Goal: Information Seeking & Learning: Learn about a topic

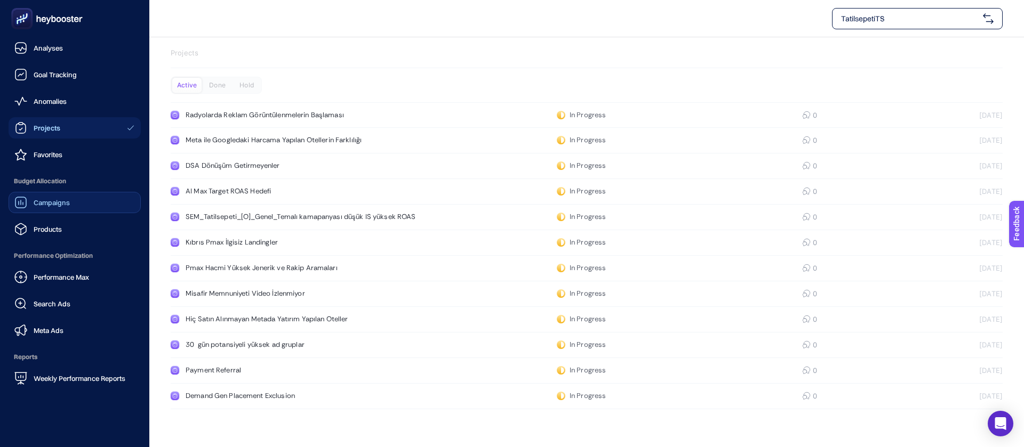
click at [53, 198] on span "Campaigns" at bounding box center [52, 202] width 36 height 9
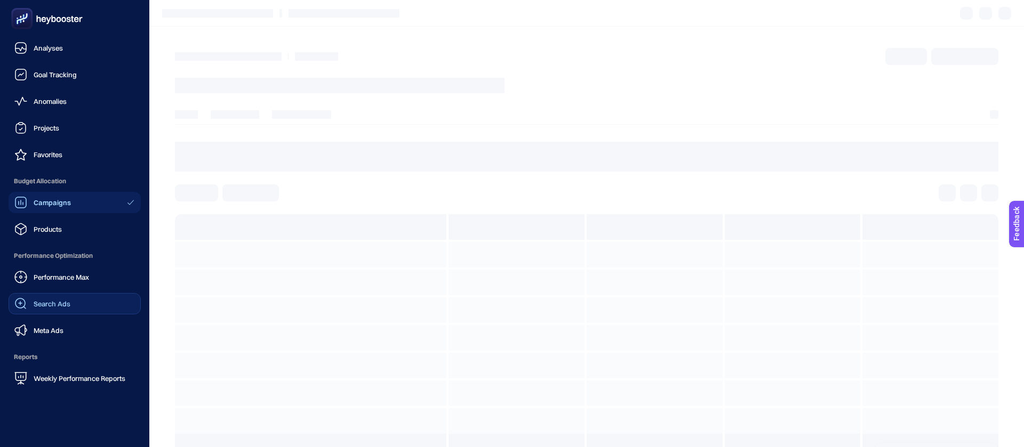
click at [54, 300] on span "Search Ads" at bounding box center [52, 304] width 37 height 9
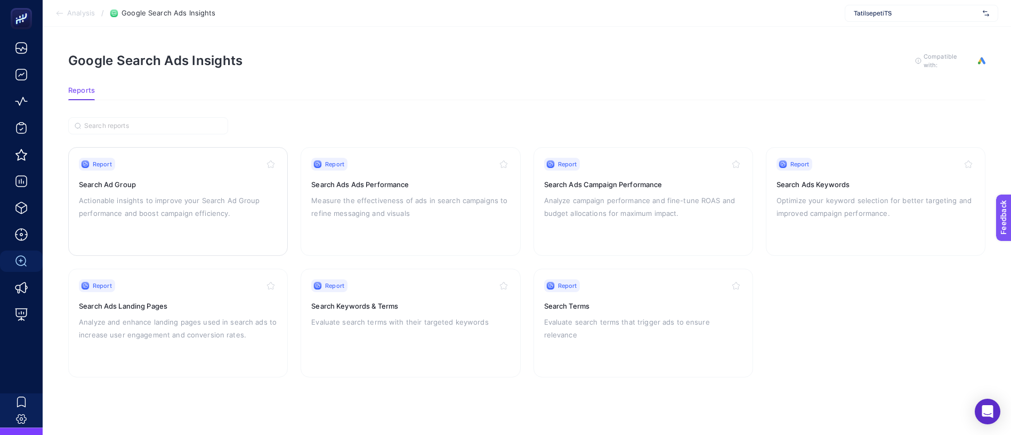
click at [220, 178] on div "Report Search Ad Group Actionable insights to improve your Search Ad Group perf…" at bounding box center [178, 201] width 198 height 87
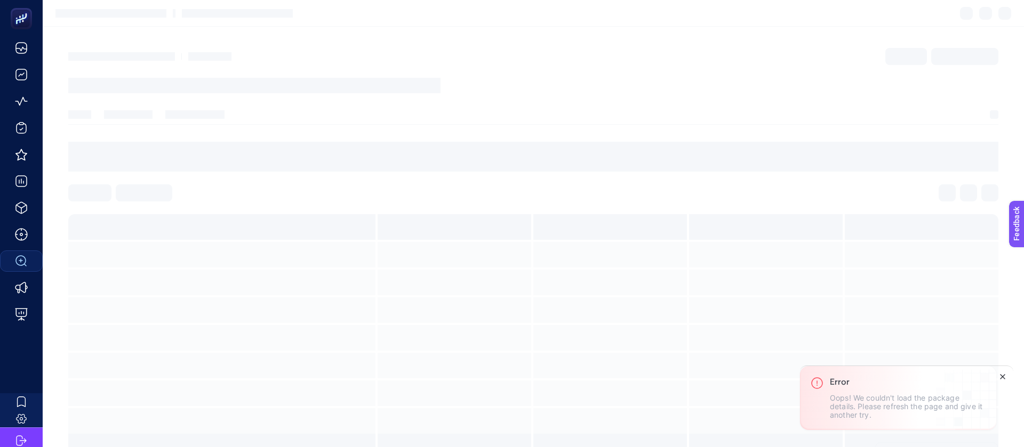
click at [1006, 381] on icon "Close" at bounding box center [1002, 377] width 9 height 9
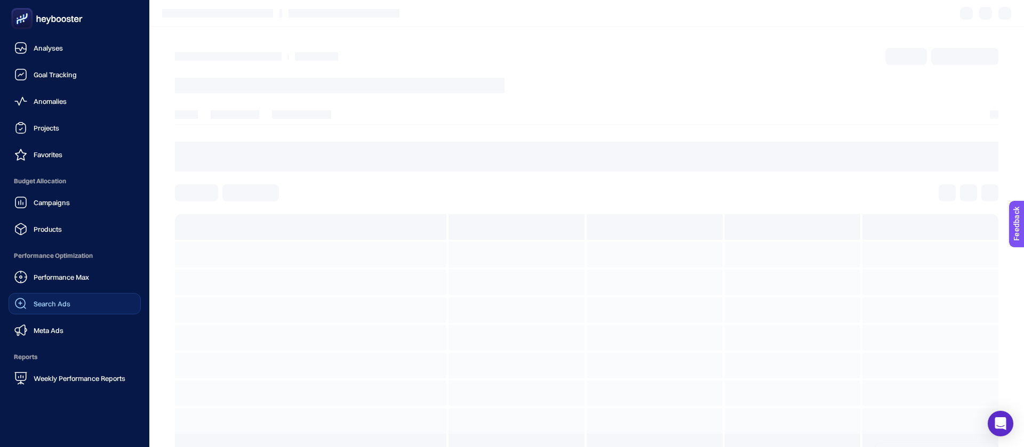
click at [71, 293] on link "Search Ads" at bounding box center [75, 303] width 132 height 21
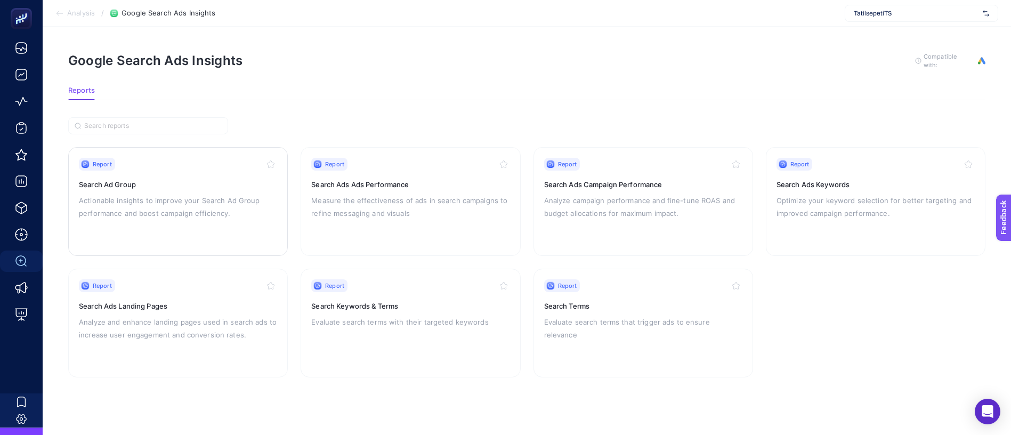
click at [231, 198] on div "Report Search Ad Group Actionable insights to improve your Search Ad Group perf…" at bounding box center [178, 201] width 198 height 87
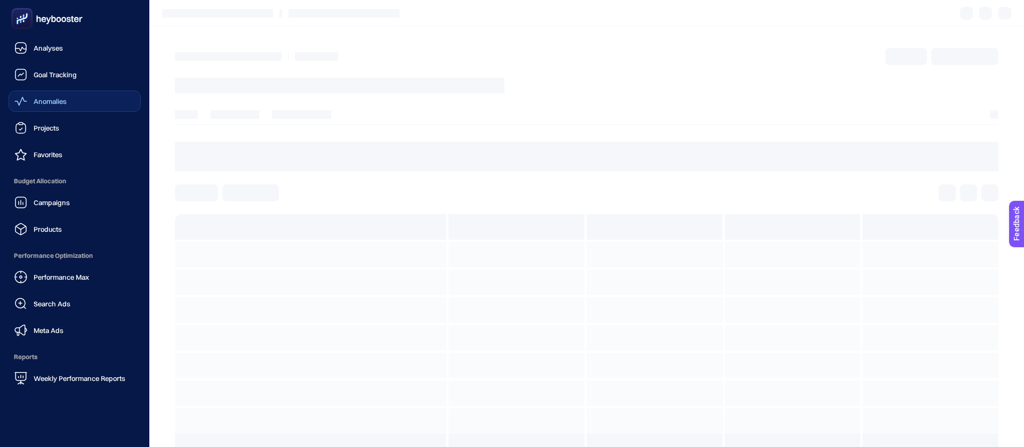
click at [52, 97] on span "Anomalies" at bounding box center [50, 101] width 33 height 9
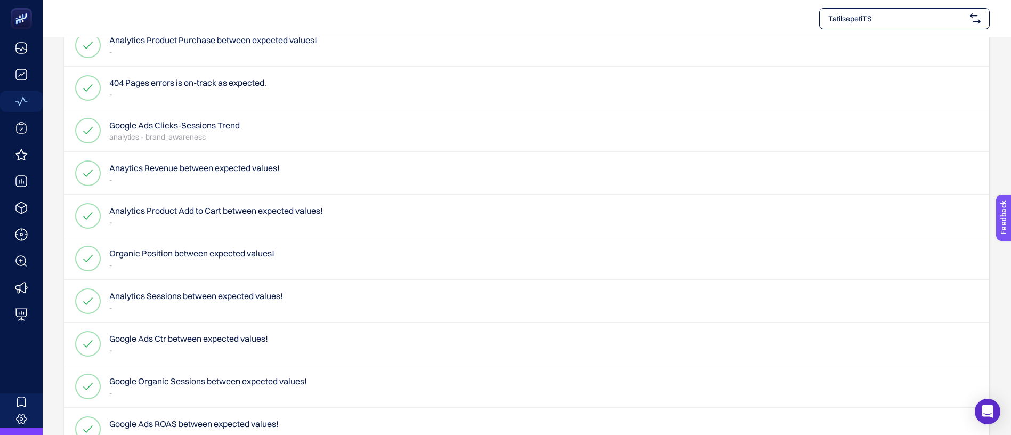
scroll to position [710, 0]
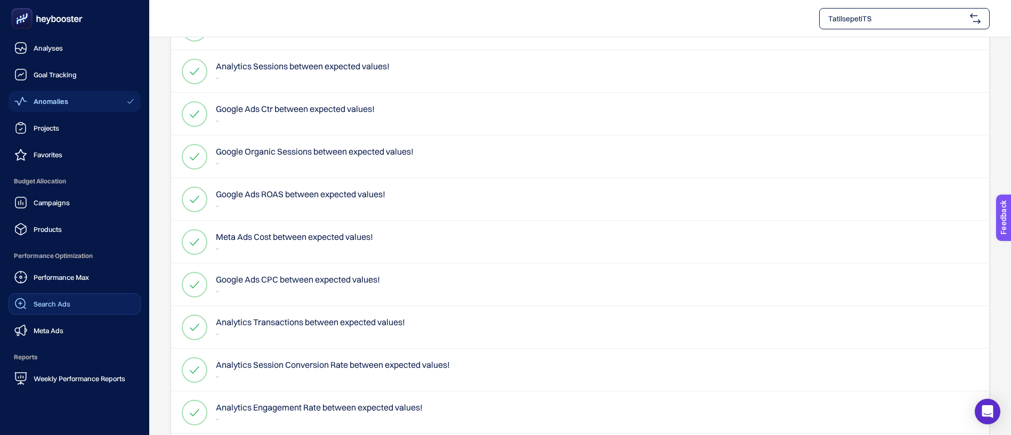
click at [82, 293] on link "Search Ads" at bounding box center [75, 303] width 132 height 21
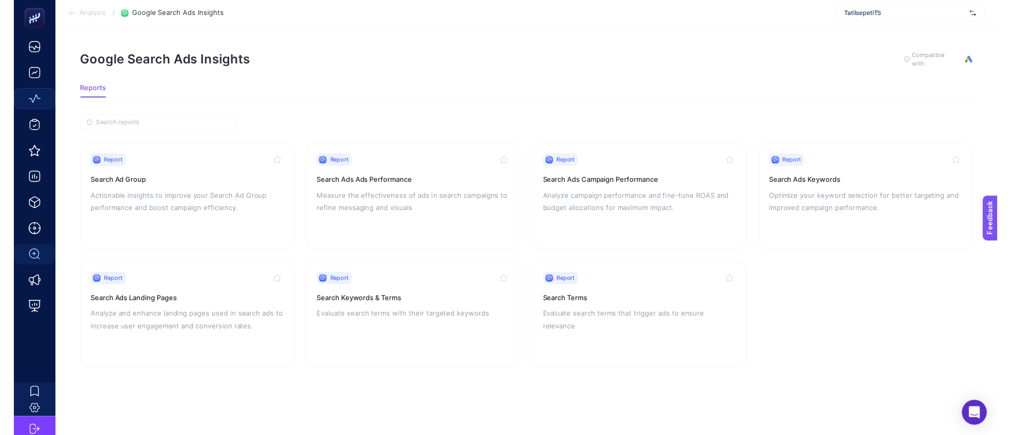
scroll to position [12, 0]
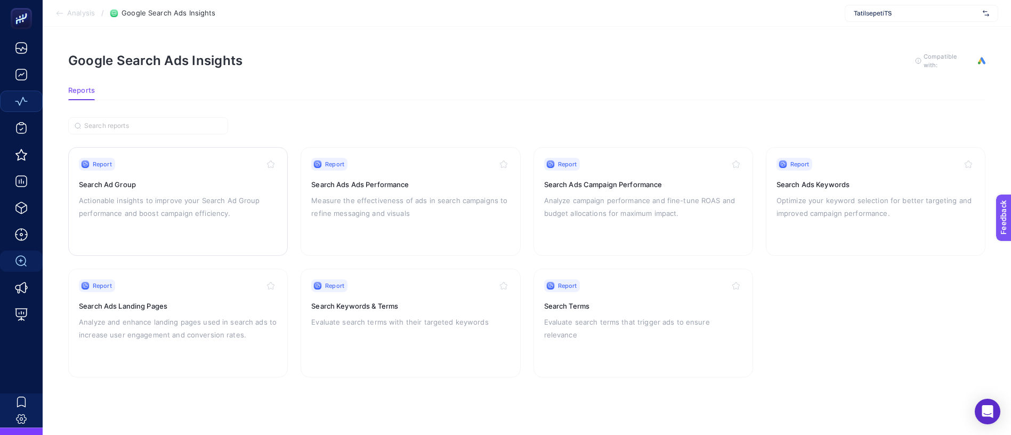
click at [178, 158] on div "Report Search Ad Group Actionable insights to improve your Search Ad Group perf…" at bounding box center [178, 201] width 198 height 87
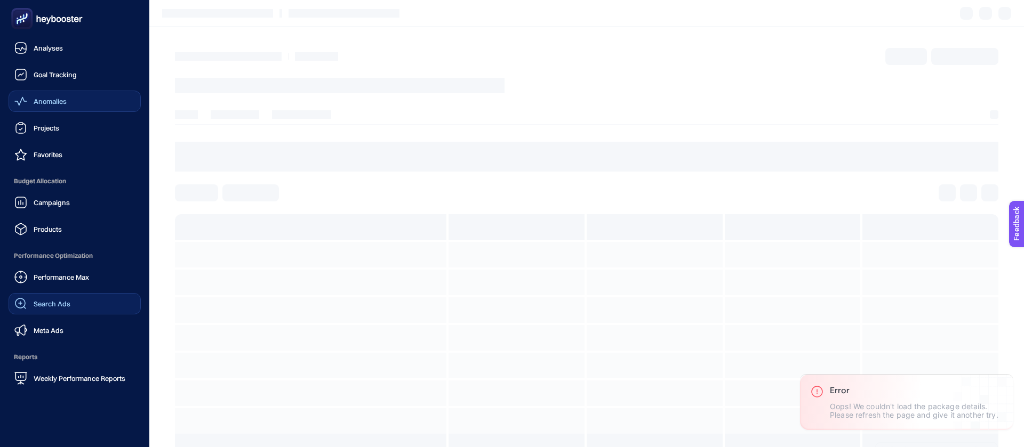
click at [55, 300] on span "Search Ads" at bounding box center [52, 304] width 37 height 9
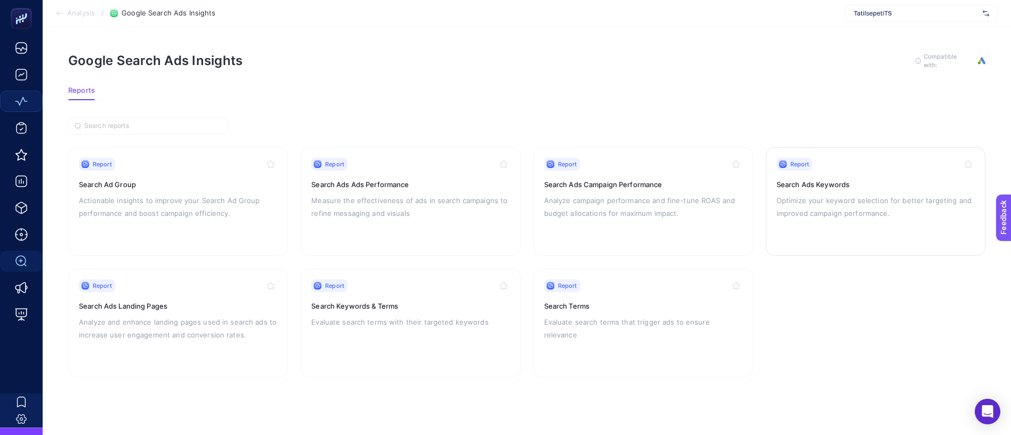
click at [817, 194] on p "Optimize your keyword selection for better targeting and improved campaign perf…" at bounding box center [876, 207] width 198 height 26
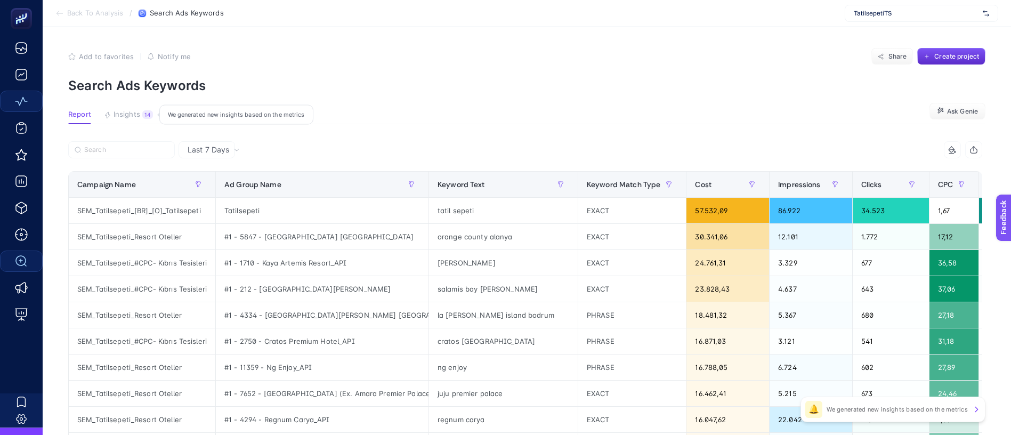
click at [121, 110] on span "Insights" at bounding box center [127, 114] width 27 height 9
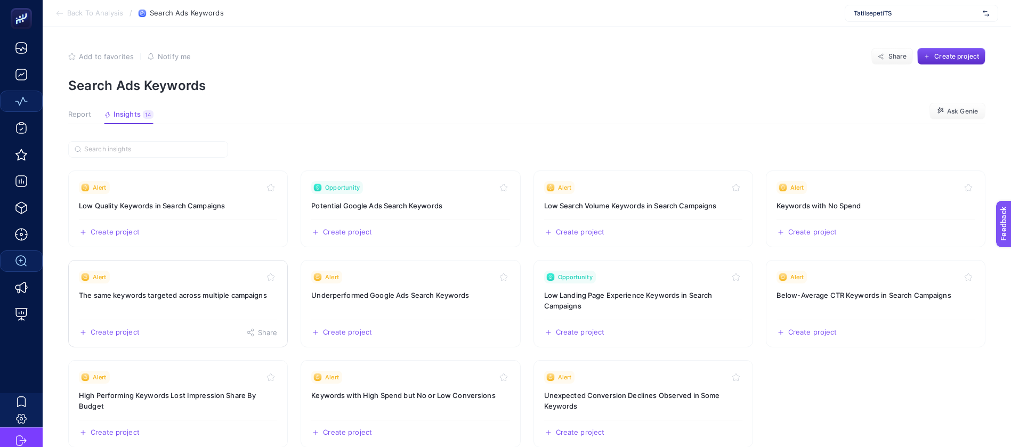
click at [188, 290] on h3 "The same keywords targeted across multiple campaigns" at bounding box center [178, 295] width 198 height 11
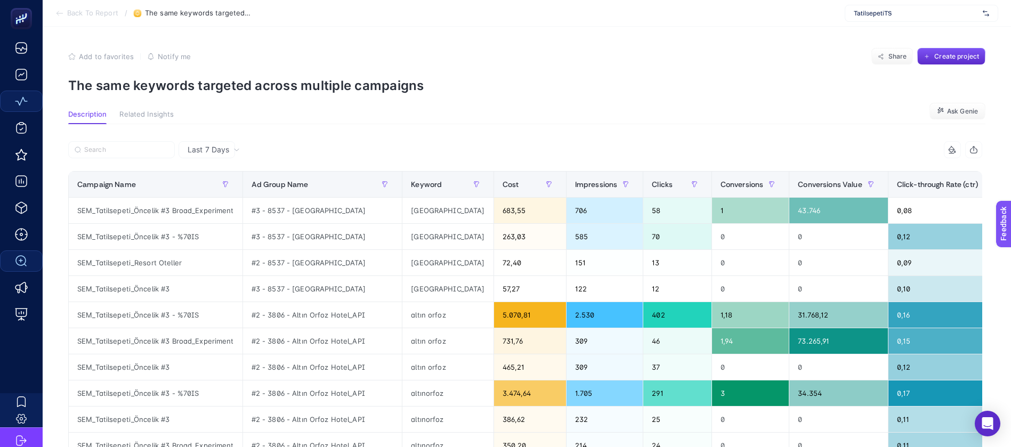
click at [983, 141] on button "button" at bounding box center [974, 149] width 17 height 17
